Goal: Task Accomplishment & Management: Use online tool/utility

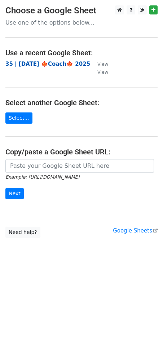
click at [55, 62] on strong "35 | SEPT 22 🍁Coach🍁 2025" at bounding box center [47, 64] width 85 height 7
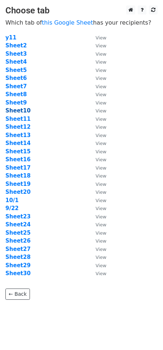
click at [20, 112] on strong "Sheet10" at bounding box center [17, 110] width 25 height 7
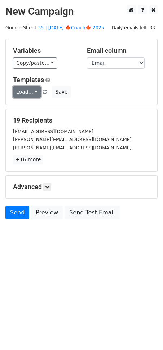
click at [27, 92] on link "Load..." at bounding box center [27, 91] width 28 height 11
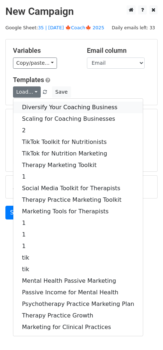
click at [38, 104] on link "Diversify Your Coaching Business" at bounding box center [78, 108] width 130 height 12
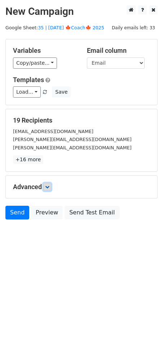
click at [48, 187] on icon at bounding box center [47, 187] width 4 height 4
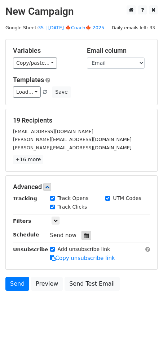
click at [84, 234] on icon at bounding box center [86, 235] width 5 height 5
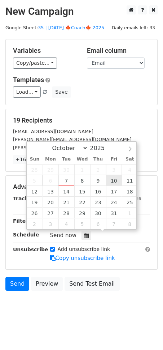
type input "2025-10-10 12:00"
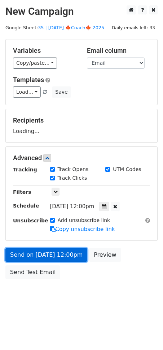
click at [69, 250] on link "Send on Oct 10 at 12:00pm" at bounding box center [46, 255] width 82 height 14
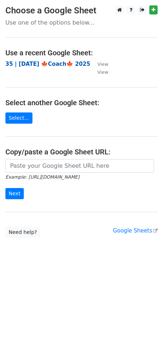
click at [40, 64] on strong "35 | SEPT 22 🍁Coach🍁 2025" at bounding box center [47, 64] width 85 height 7
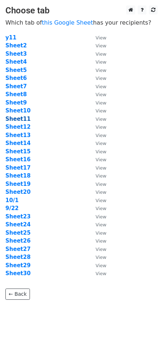
click at [19, 116] on strong "Sheet11" at bounding box center [17, 119] width 25 height 7
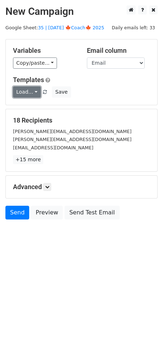
click at [31, 89] on link "Load..." at bounding box center [27, 91] width 28 height 11
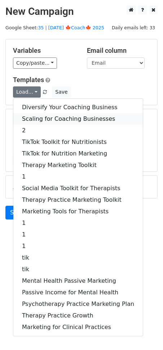
click at [38, 114] on link "Scaling for Coaching Businesses" at bounding box center [78, 119] width 130 height 12
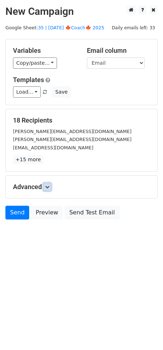
click at [48, 185] on icon at bounding box center [47, 187] width 4 height 4
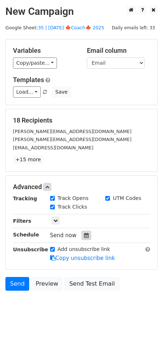
click at [82, 232] on div at bounding box center [87, 235] width 10 height 9
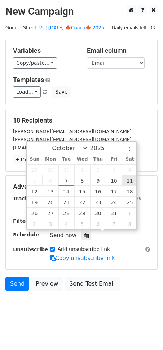
type input "[DATE] 12:00"
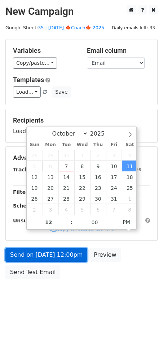
click at [65, 254] on link "Send on [DATE] 12:00pm" at bounding box center [46, 255] width 82 height 14
